Goal: Transaction & Acquisition: Book appointment/travel/reservation

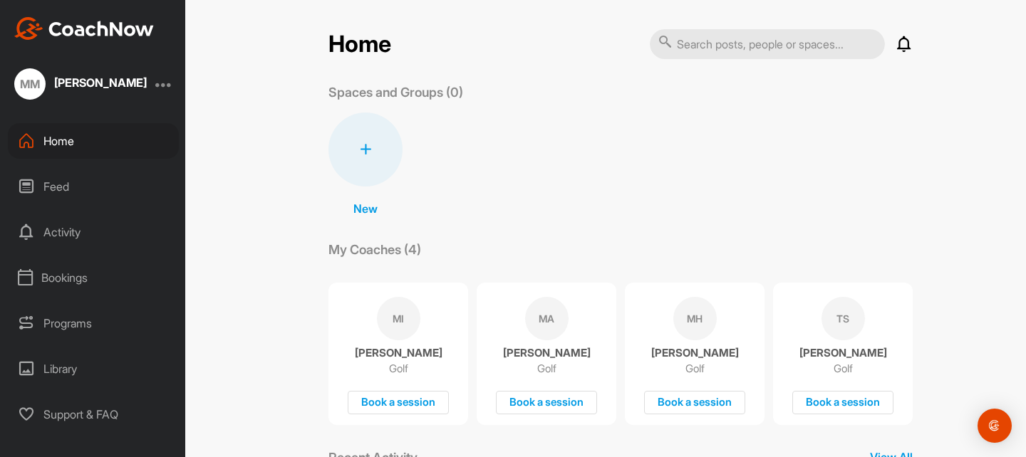
click at [95, 273] on div "Bookings" at bounding box center [93, 278] width 171 height 36
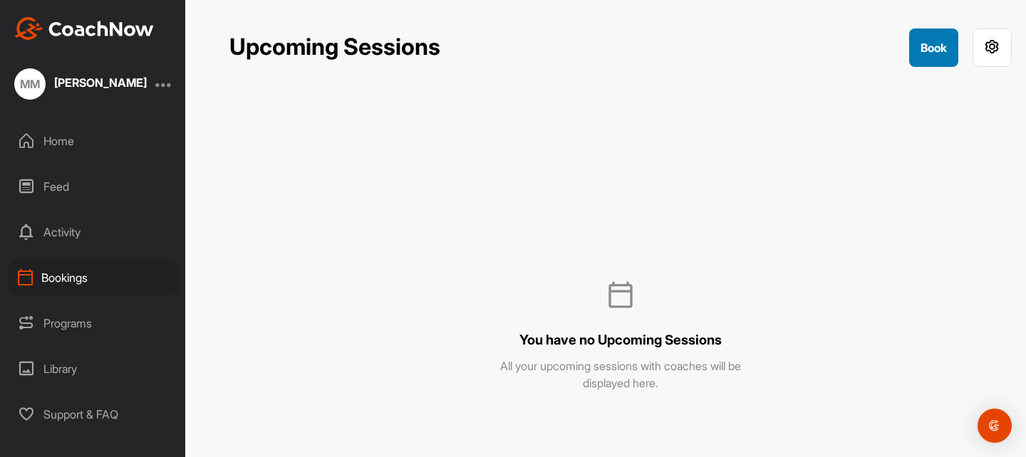
click at [925, 58] on button "Book" at bounding box center [933, 48] width 49 height 38
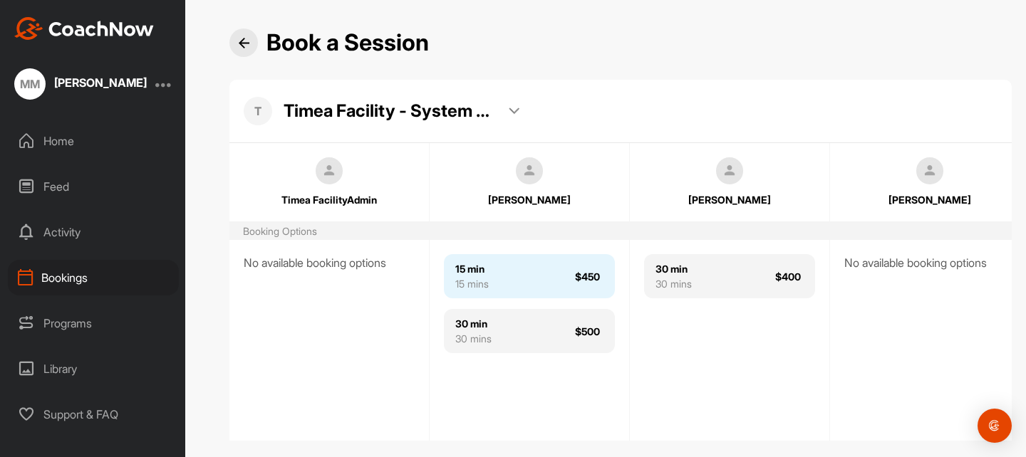
click at [499, 279] on div "15 min 15 mins $450" at bounding box center [529, 276] width 171 height 44
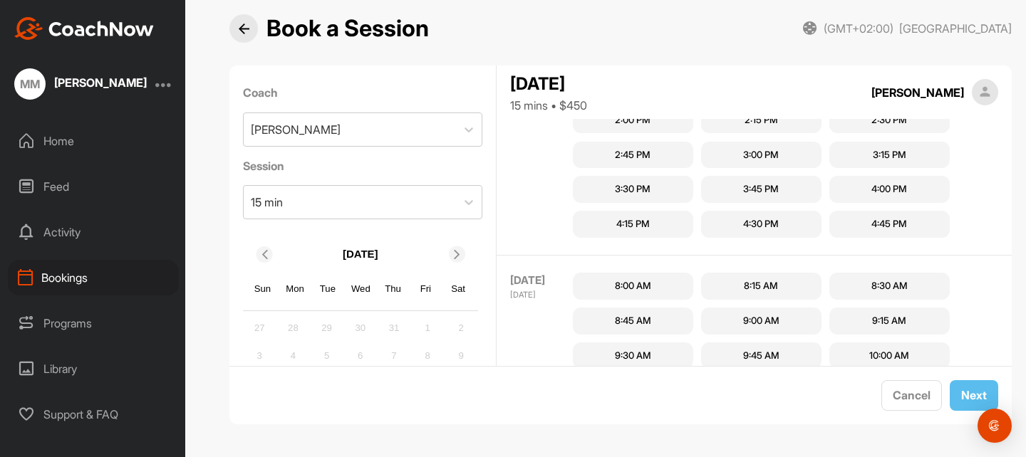
scroll to position [434, 0]
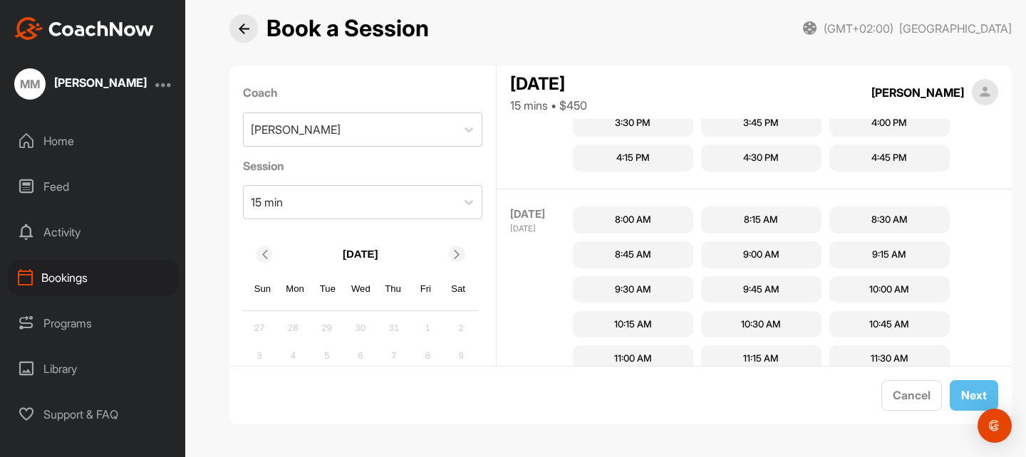
click at [633, 224] on div "8:00 AM" at bounding box center [633, 220] width 36 height 14
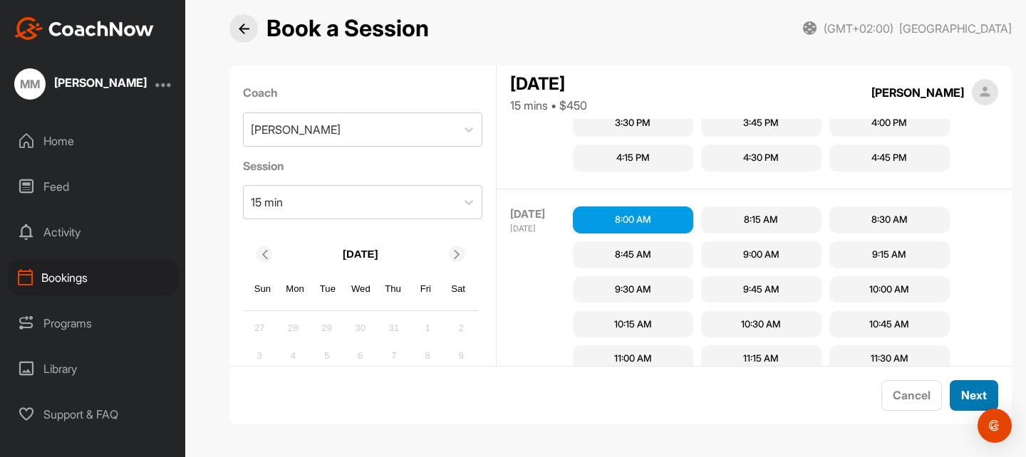
click at [952, 400] on button "Next" at bounding box center [974, 396] width 48 height 31
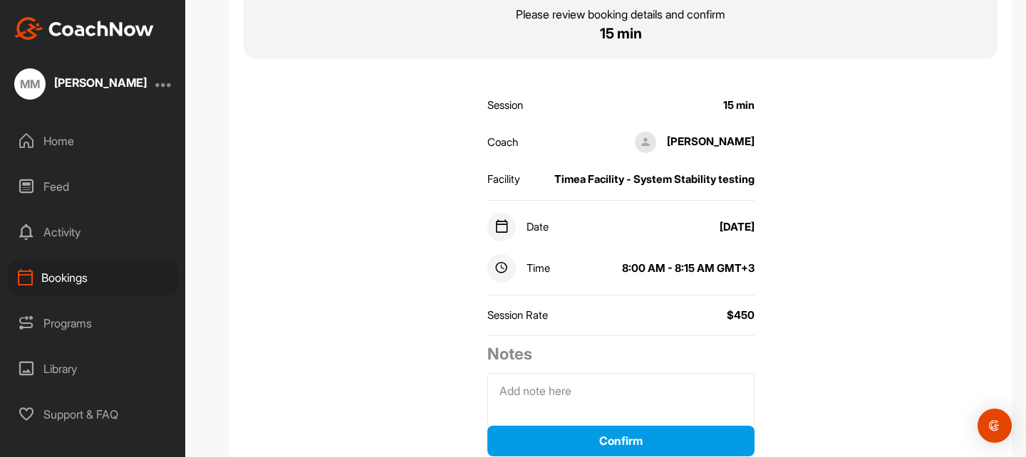
scroll to position [114, 0]
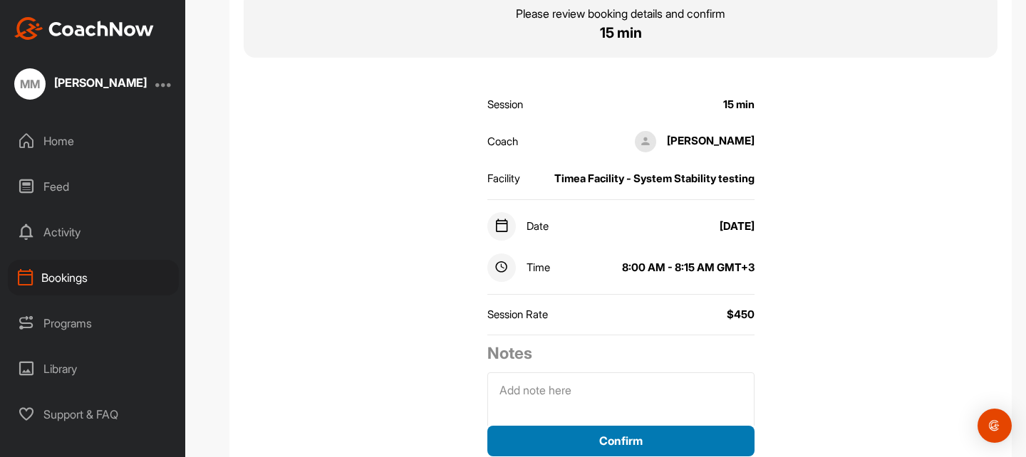
click at [610, 435] on button "Confirm" at bounding box center [620, 441] width 267 height 31
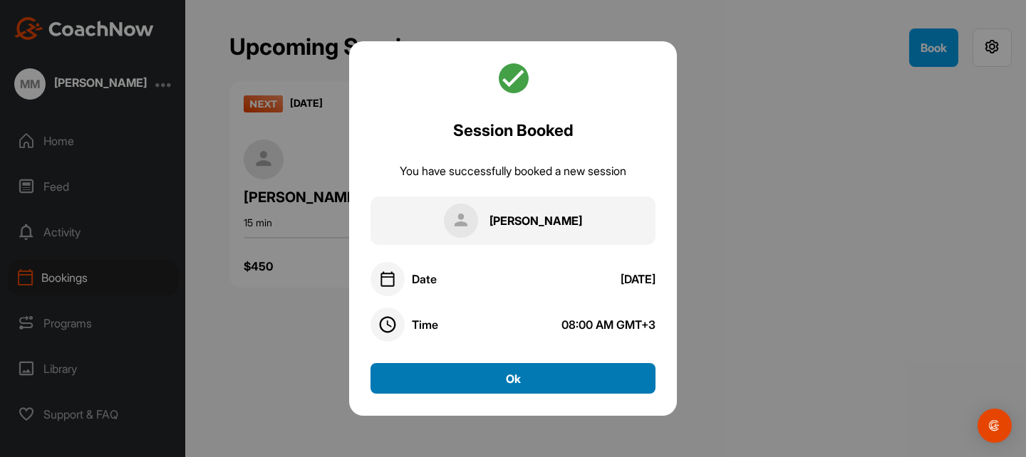
click at [602, 371] on button "Ok" at bounding box center [513, 378] width 285 height 31
